Goal: Task Accomplishment & Management: Manage account settings

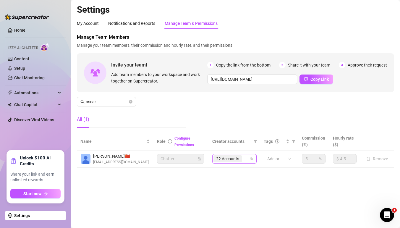
click at [247, 159] on div "22 Accounts" at bounding box center [231, 159] width 36 height 8
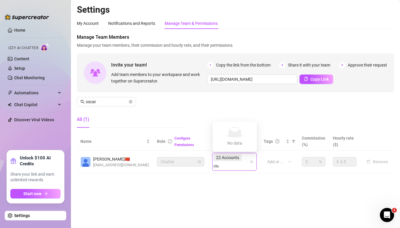
type input "clu"
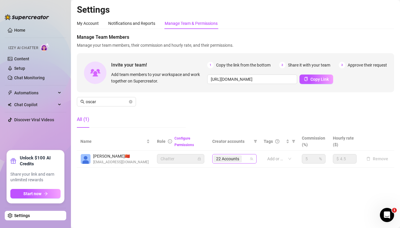
click at [241, 157] on span "22 Accounts" at bounding box center [227, 158] width 28 height 7
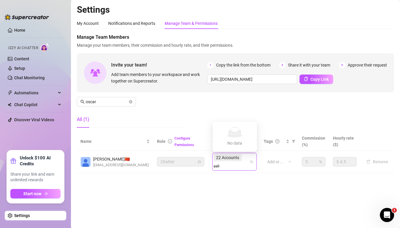
type input "aali"
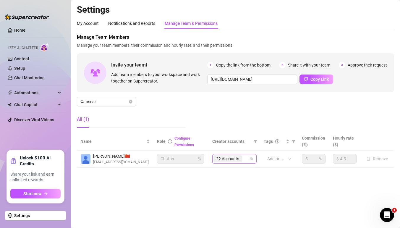
click at [246, 158] on div "22 Accounts" at bounding box center [231, 159] width 36 height 8
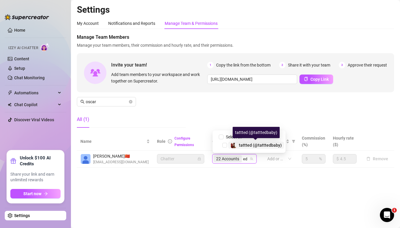
type input "ed"
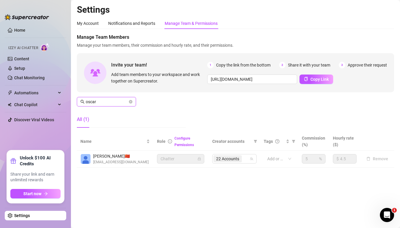
click at [108, 103] on input "oscar" at bounding box center [107, 101] width 42 height 7
type input "felisco"
click at [243, 159] on input "search" at bounding box center [243, 158] width 1 height 7
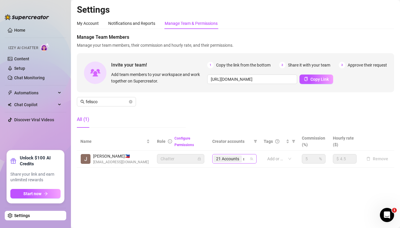
type input "safa"
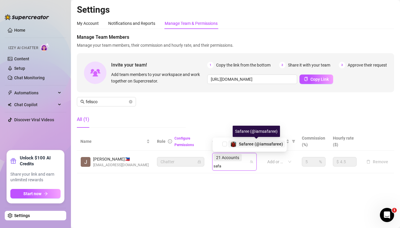
click at [242, 144] on span "Safaree (@iamsafaree)" at bounding box center [261, 144] width 44 height 5
click at [246, 157] on div "21 Accounts safa" at bounding box center [231, 161] width 36 height 17
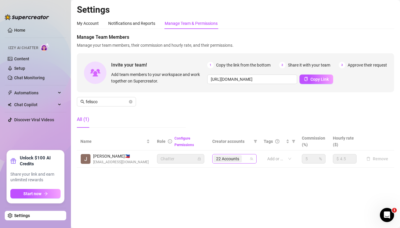
click at [246, 157] on div "22 Accounts" at bounding box center [231, 159] width 36 height 8
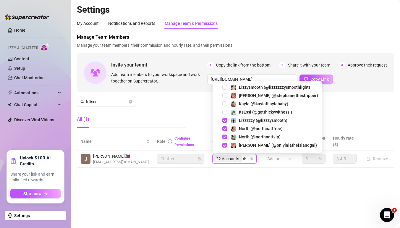
type input "t"
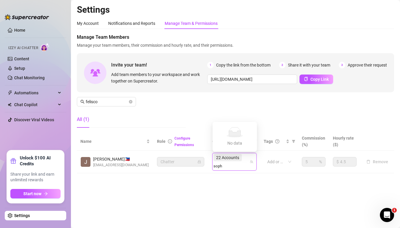
type input "soph"
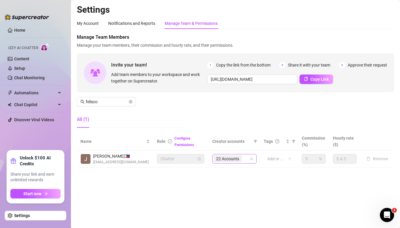
click at [245, 161] on div "22 Accounts" at bounding box center [231, 159] width 36 height 8
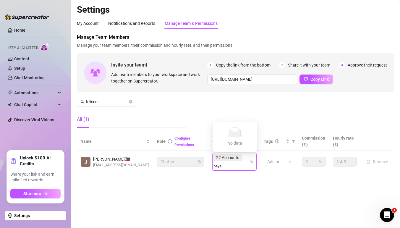
type input "paya"
